Goal: Obtain resource: Obtain resource

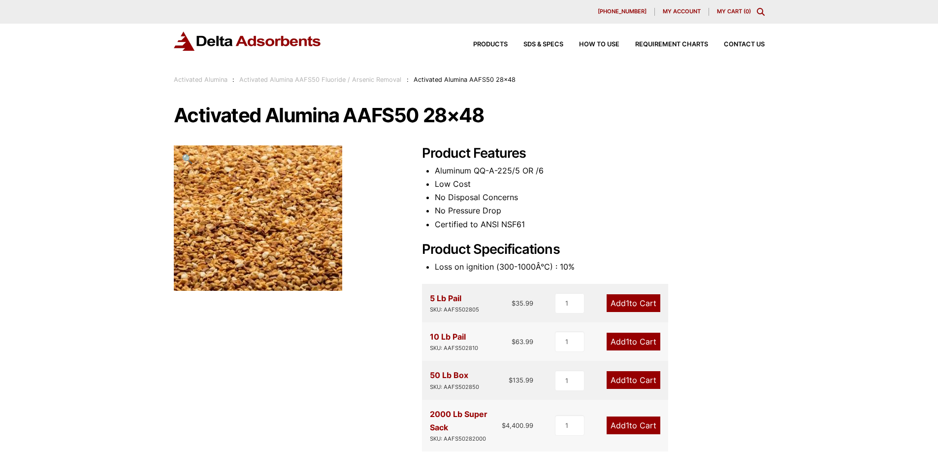
click at [213, 81] on link "Activated Alumina" at bounding box center [201, 79] width 54 height 7
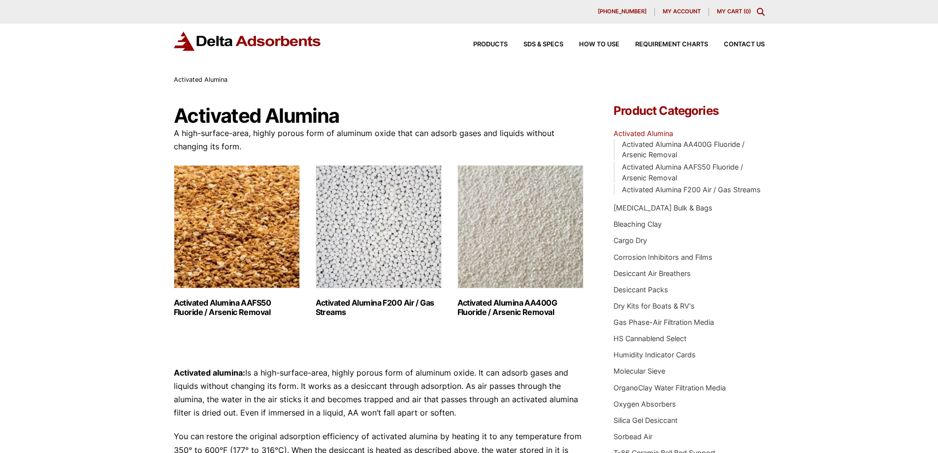
click at [400, 240] on img "Visit product category Activated Alumina F200 Air / Gas Streams" at bounding box center [379, 226] width 126 height 123
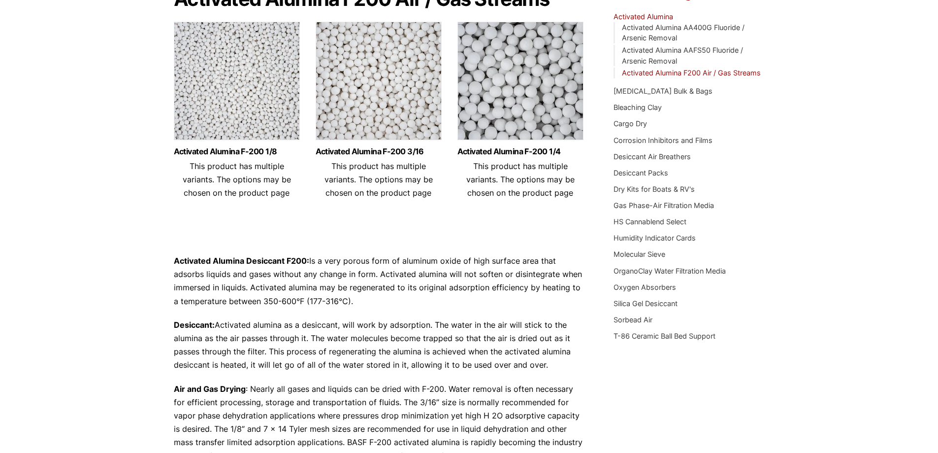
scroll to position [106, 0]
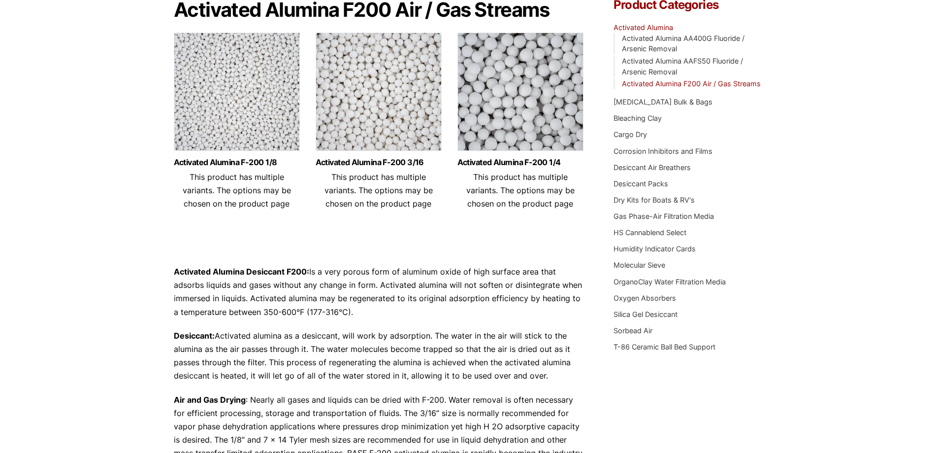
click at [230, 99] on img at bounding box center [237, 94] width 126 height 123
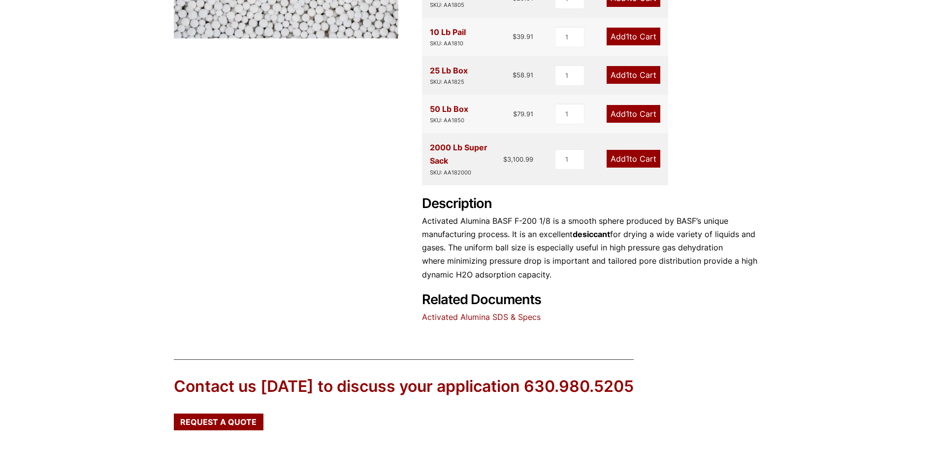
scroll to position [440, 0]
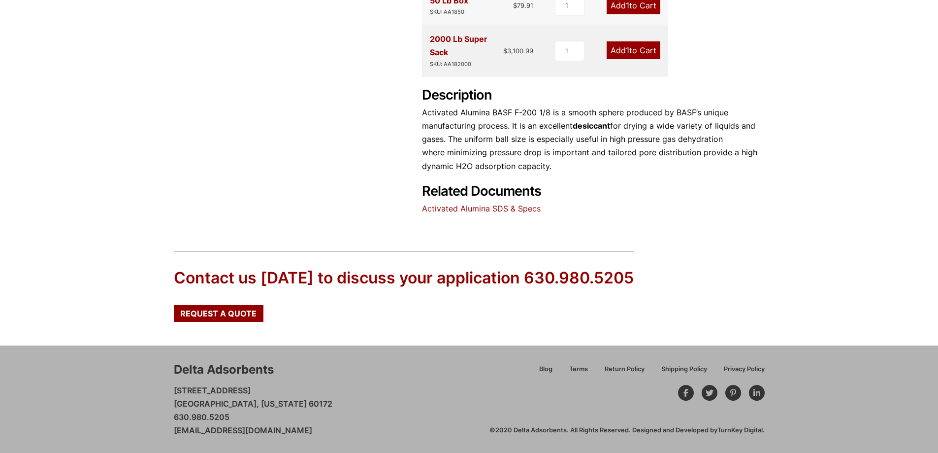
click at [496, 208] on link "Activated Alumina SDS & Specs" at bounding box center [481, 208] width 119 height 10
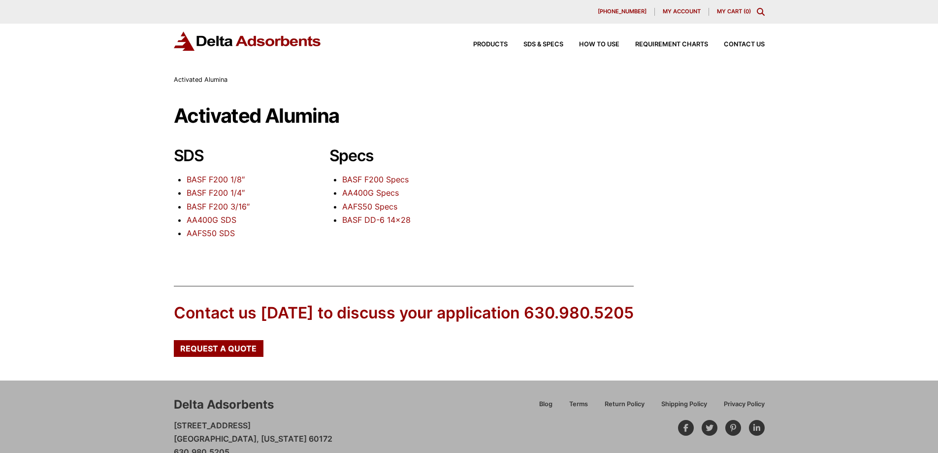
click at [395, 178] on link "BASF F200 Specs" at bounding box center [375, 179] width 66 height 10
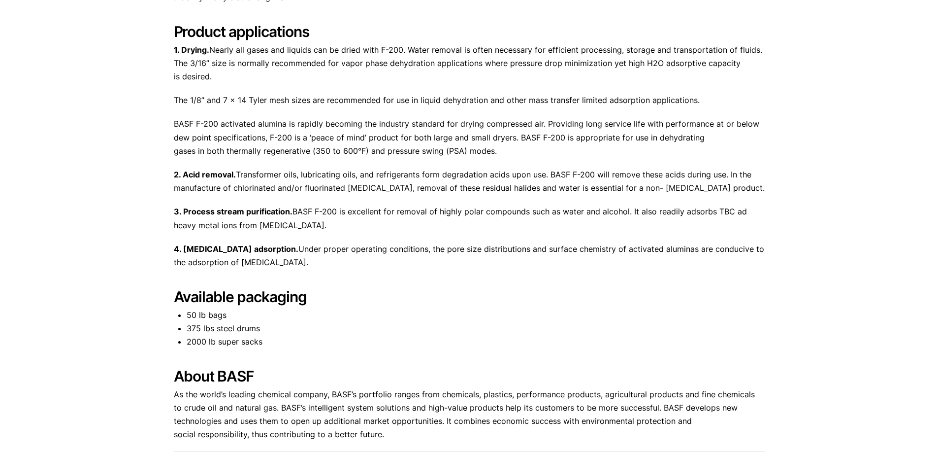
scroll to position [542, 0]
